Goal: Find specific page/section: Find specific page/section

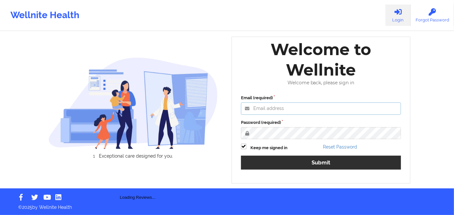
type input "[PERSON_NAME][EMAIL_ADDRESS][DOMAIN_NAME]"
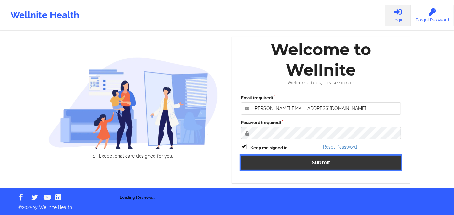
drag, startPoint x: 315, startPoint y: 161, endPoint x: 289, endPoint y: 3, distance: 160.0
click at [315, 161] on button "Submit" at bounding box center [321, 163] width 160 height 14
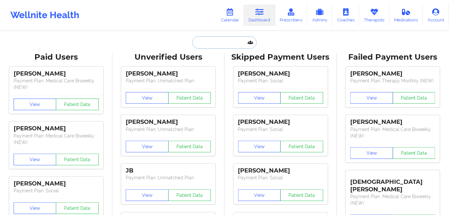
click at [229, 41] on input "text" at bounding box center [224, 42] width 64 height 12
paste input "[EMAIL_ADDRESS][DOMAIN_NAME]"
type input "[EMAIL_ADDRESS][DOMAIN_NAME]"
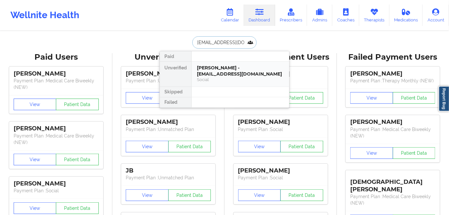
click at [242, 78] on div "Social" at bounding box center [240, 80] width 87 height 6
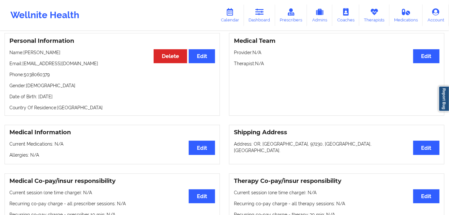
scroll to position [59, 0]
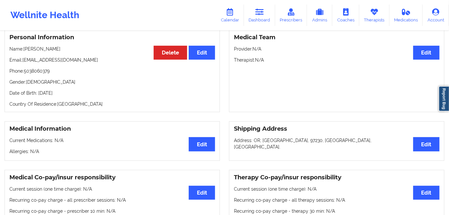
click at [76, 91] on div "Personal Information Edit Delete Name: [PERSON_NAME] Email: [EMAIL_ADDRESS][DOM…" at bounding box center [112, 71] width 215 height 83
click at [72, 94] on p "Date of Birth: [DEMOGRAPHIC_DATA]" at bounding box center [112, 93] width 206 height 7
copy p "1994"
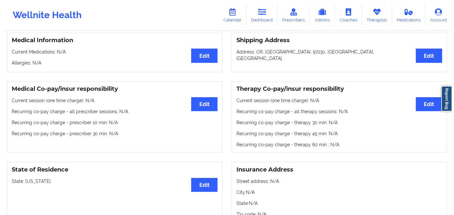
scroll to position [0, 0]
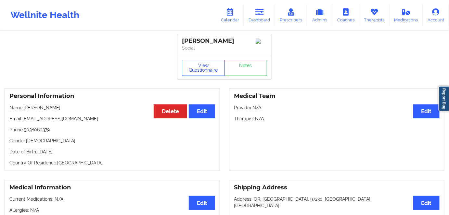
click at [206, 68] on button "View Questionnaire" at bounding box center [203, 68] width 43 height 16
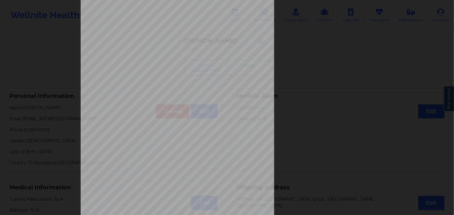
scroll to position [94, 0]
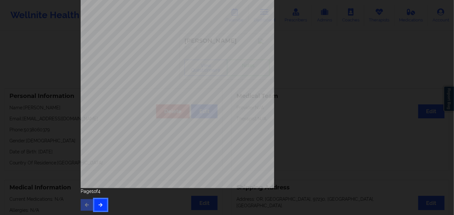
click at [96, 207] on button "button" at bounding box center [100, 206] width 13 height 12
click at [98, 211] on button "button" at bounding box center [100, 206] width 13 height 12
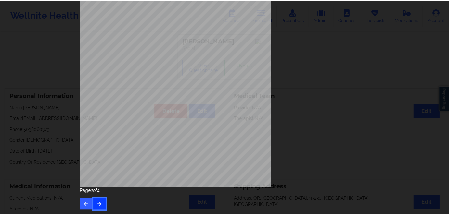
scroll to position [0, 0]
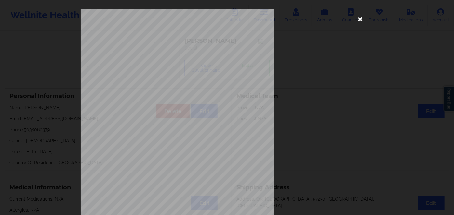
drag, startPoint x: 359, startPoint y: 21, endPoint x: 324, endPoint y: 12, distance: 35.9
click at [358, 21] on icon at bounding box center [360, 19] width 10 height 10
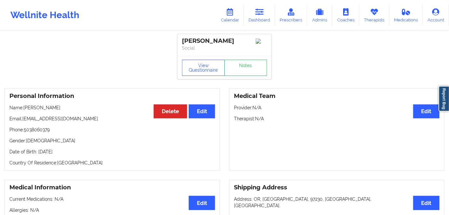
drag, startPoint x: 82, startPoint y: 155, endPoint x: 37, endPoint y: 151, distance: 45.1
click at [37, 151] on p "Date of Birth: [DEMOGRAPHIC_DATA]" at bounding box center [112, 152] width 206 height 7
copy p "[DATE]"
click at [263, 20] on link "Dashboard" at bounding box center [259, 15] width 31 height 21
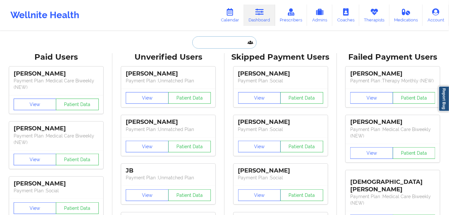
click at [223, 41] on input "text" at bounding box center [224, 42] width 64 height 12
paste input "[PERSON_NAME][EMAIL_ADDRESS][PERSON_NAME][DOMAIN_NAME]"
type input "[PERSON_NAME][EMAIL_ADDRESS][PERSON_NAME][DOMAIN_NAME]"
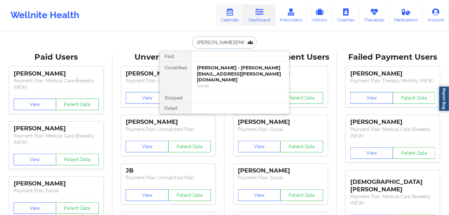
drag, startPoint x: 228, startPoint y: 73, endPoint x: 230, endPoint y: 23, distance: 50.1
click at [228, 83] on div "Social" at bounding box center [240, 86] width 87 height 6
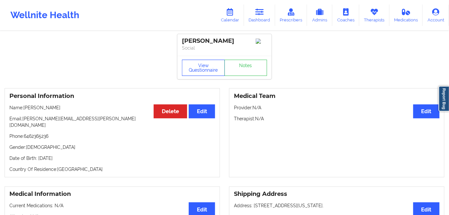
click at [209, 68] on button "View Questionnaire" at bounding box center [203, 68] width 43 height 16
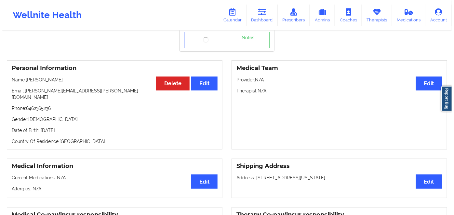
scroll to position [59, 0]
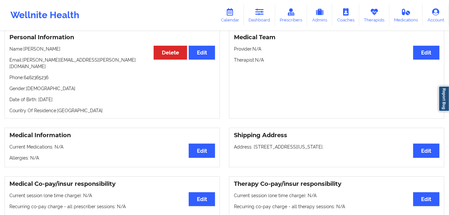
click at [81, 97] on p "Date of Birth: [DEMOGRAPHIC_DATA]" at bounding box center [112, 100] width 206 height 7
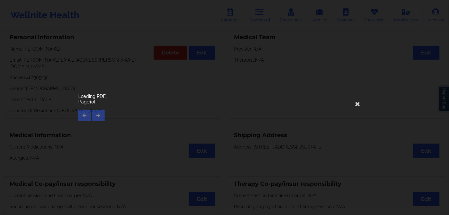
click at [81, 96] on div "Loading PDF…" at bounding box center [224, 96] width 293 height 5
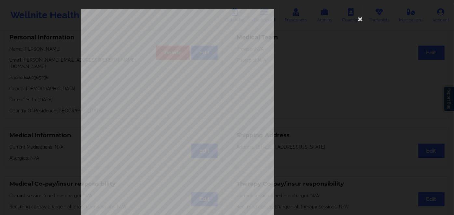
scroll to position [94, 0]
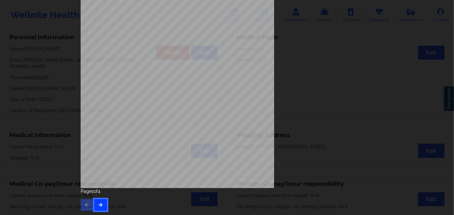
click at [98, 202] on button "button" at bounding box center [100, 206] width 13 height 12
click at [101, 202] on button "button" at bounding box center [100, 206] width 13 height 12
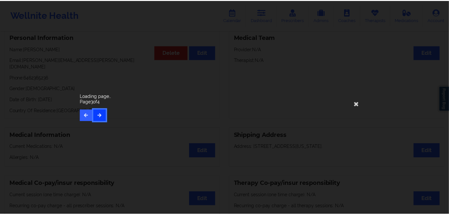
scroll to position [0, 0]
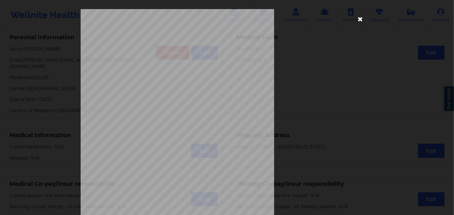
click at [359, 21] on icon at bounding box center [360, 19] width 10 height 10
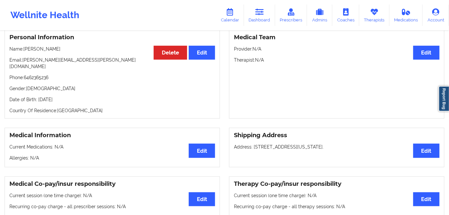
click at [82, 97] on p "Date of Birth: [DEMOGRAPHIC_DATA]" at bounding box center [112, 100] width 206 height 7
click at [83, 97] on p "Date of Birth: [DEMOGRAPHIC_DATA]" at bounding box center [112, 100] width 206 height 7
copy p "1997"
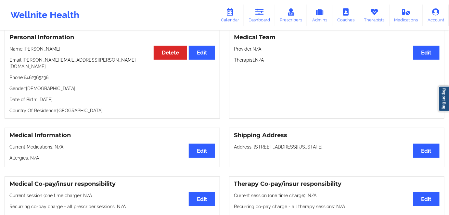
click at [88, 114] on div "Personal Information Edit Delete Name: [PERSON_NAME] Email: [PERSON_NAME][EMAIL…" at bounding box center [224, 74] width 449 height 98
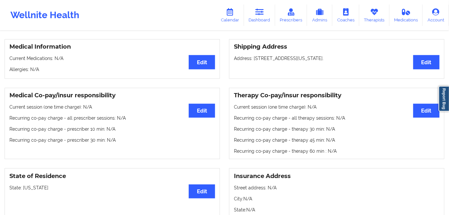
scroll to position [29, 0]
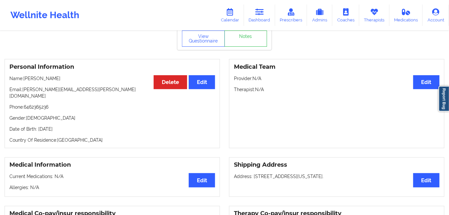
drag, startPoint x: 91, startPoint y: 123, endPoint x: 36, endPoint y: 121, distance: 54.7
click at [36, 121] on div "Personal Information Edit Delete Name: [PERSON_NAME] Email: [PERSON_NAME][EMAIL…" at bounding box center [112, 103] width 215 height 89
copy p "[DATE]"
click at [86, 130] on div "Personal Information Edit Delete Name: [PERSON_NAME] Email: [PERSON_NAME][EMAIL…" at bounding box center [112, 103] width 215 height 89
drag, startPoint x: 87, startPoint y: 123, endPoint x: 37, endPoint y: 123, distance: 50.1
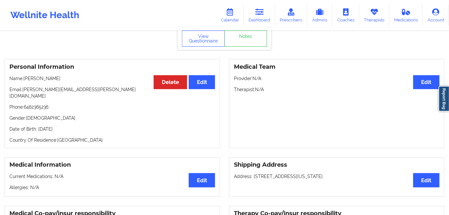
click at [37, 126] on p "Date of Birth: [DEMOGRAPHIC_DATA]" at bounding box center [112, 129] width 206 height 7
copy p "[DATE]"
drag, startPoint x: 252, startPoint y: 20, endPoint x: 250, endPoint y: 26, distance: 6.4
click at [252, 20] on link "Dashboard" at bounding box center [259, 15] width 31 height 21
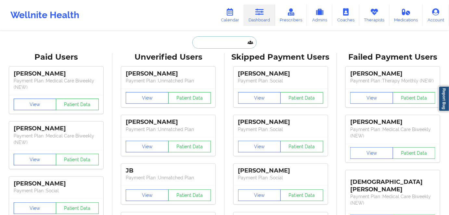
click at [233, 40] on input "text" at bounding box center [224, 42] width 64 height 12
paste input "[EMAIL_ADDRESS][DOMAIN_NAME]"
type input "[EMAIL_ADDRESS][DOMAIN_NAME]"
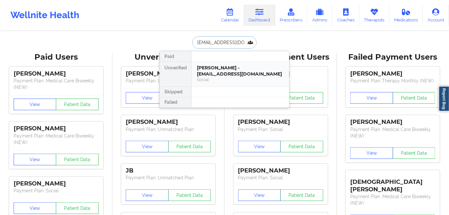
click at [224, 77] on div "Social" at bounding box center [240, 80] width 87 height 6
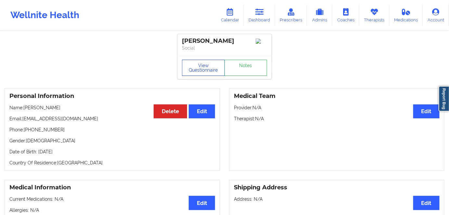
click at [209, 69] on button "View Questionnaire" at bounding box center [203, 68] width 43 height 16
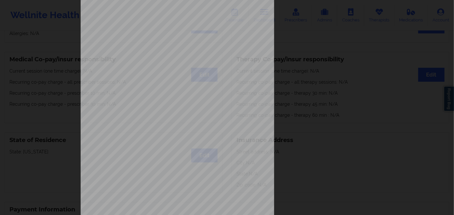
scroll to position [94, 0]
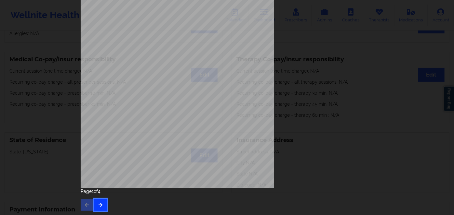
click at [96, 200] on button "button" at bounding box center [100, 206] width 13 height 12
click at [98, 204] on icon "button" at bounding box center [101, 205] width 6 height 4
